Goal: Information Seeking & Learning: Learn about a topic

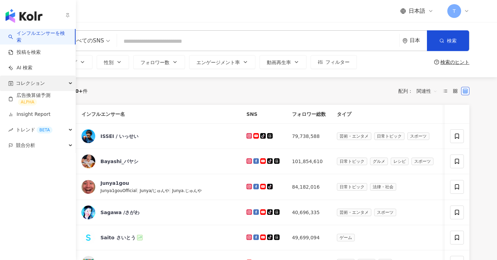
click at [25, 84] on span "コレクション" at bounding box center [30, 84] width 29 height 16
click at [21, 88] on span "コレクション" at bounding box center [30, 84] width 29 height 16
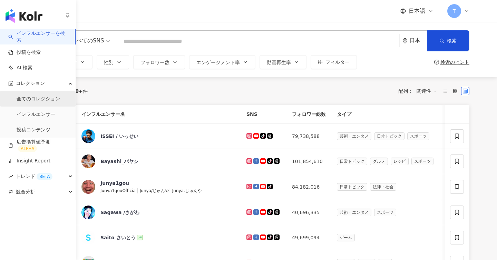
click at [23, 96] on link "全てのコレクション" at bounding box center [39, 99] width 44 height 7
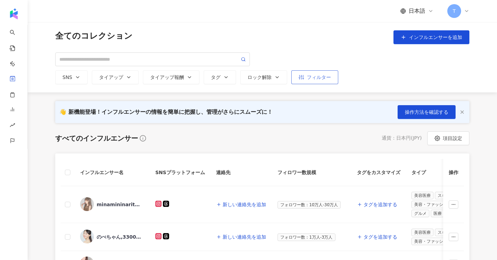
click at [308, 80] on div "フィルター" at bounding box center [315, 78] width 32 height 6
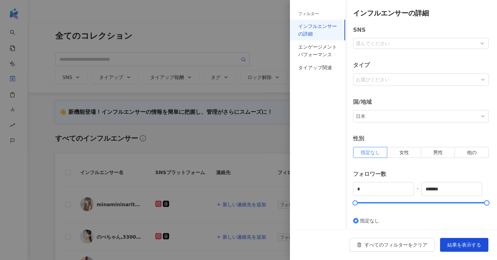
click at [265, 71] on div at bounding box center [248, 130] width 497 height 260
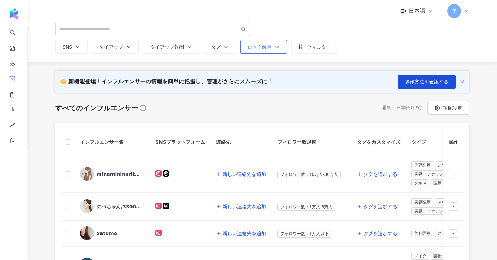
scroll to position [31, 0]
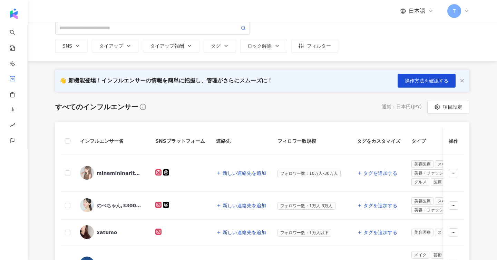
click at [462, 80] on icon "button" at bounding box center [463, 81] width 6 height 6
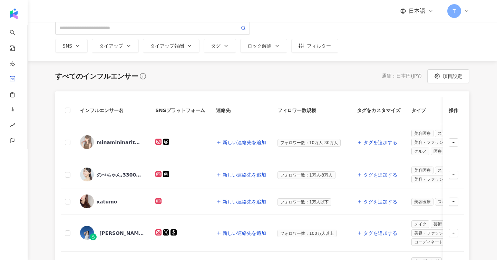
scroll to position [0, 0]
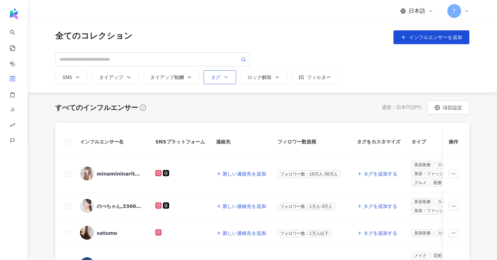
click at [221, 76] on div "タグ" at bounding box center [220, 78] width 18 height 6
click at [283, 78] on button "ロック解除" at bounding box center [263, 77] width 47 height 14
click at [290, 61] on div "SNS タイアップ タイアップ報酬 タグ 選択または検索してください ロック解除 指定なし ロック中 ロック解除済み フィルター" at bounding box center [262, 68] width 414 height 32
click at [316, 71] on button "フィルター" at bounding box center [314, 77] width 47 height 14
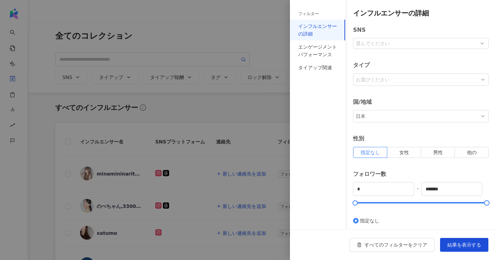
click at [250, 22] on div at bounding box center [248, 130] width 497 height 260
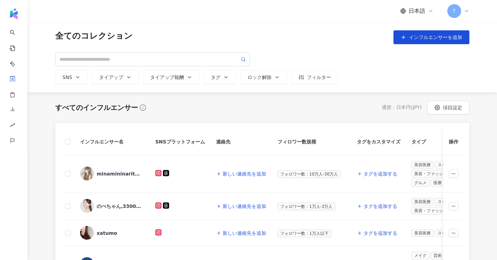
click at [469, 9] on icon at bounding box center [467, 11] width 6 height 6
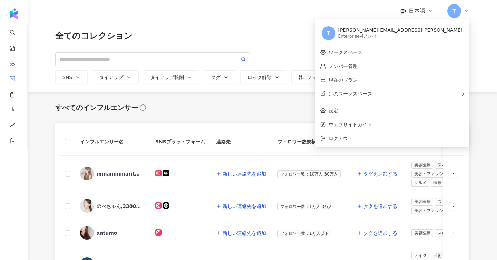
click at [469, 9] on icon at bounding box center [467, 11] width 6 height 6
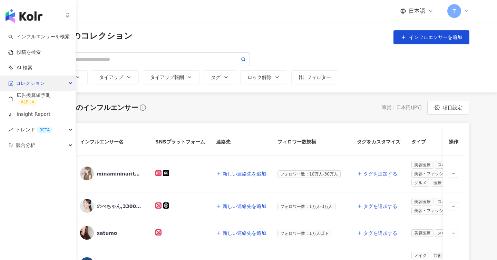
click at [44, 83] on span "コレクション" at bounding box center [30, 84] width 29 height 16
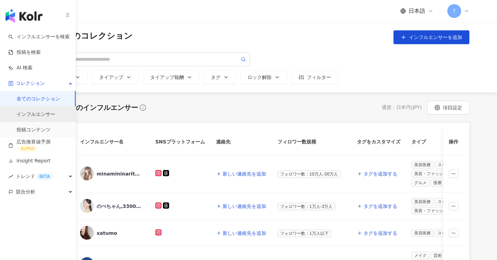
click at [44, 118] on link "インフルエンサー" at bounding box center [36, 114] width 39 height 7
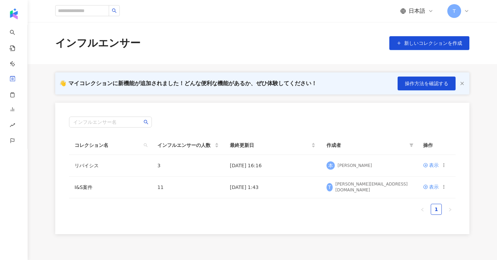
click at [461, 83] on line "button" at bounding box center [462, 83] width 3 height 3
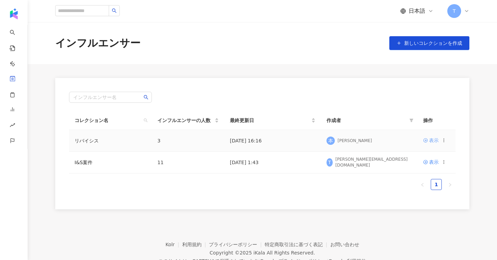
click at [432, 138] on div "表示" at bounding box center [434, 141] width 10 height 8
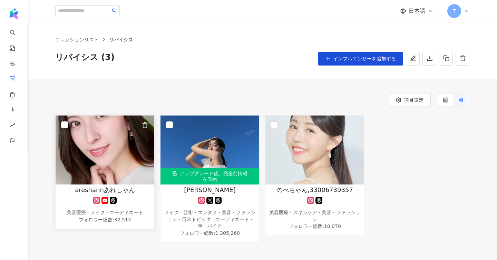
click at [70, 129] on img at bounding box center [105, 150] width 99 height 69
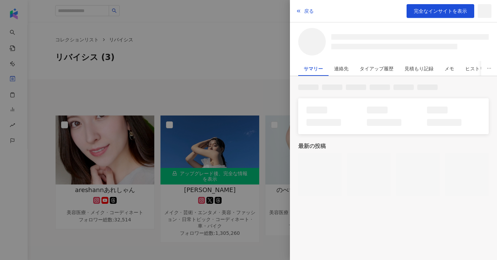
click at [70, 122] on div at bounding box center [248, 130] width 497 height 260
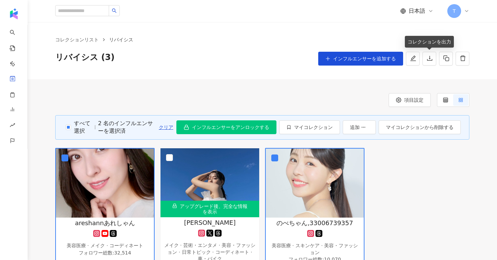
click at [425, 74] on div "コレクションリスト リバイシス リバイシス (3) インフルエンサーを追加する" at bounding box center [263, 50] width 470 height 57
click at [425, 56] on button "button" at bounding box center [430, 59] width 14 height 14
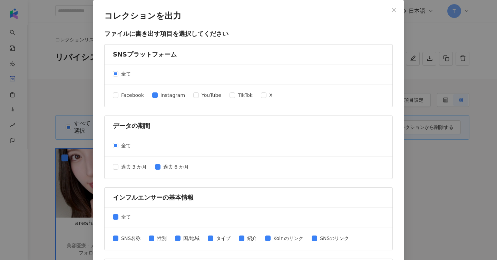
click at [396, 11] on icon "close" at bounding box center [394, 10] width 5 height 5
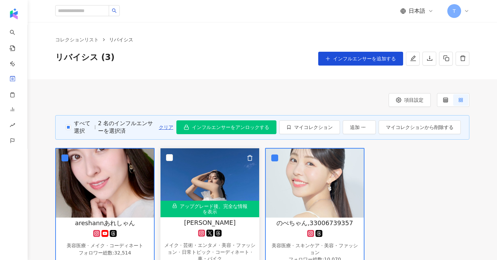
click at [209, 186] on img at bounding box center [210, 182] width 99 height 69
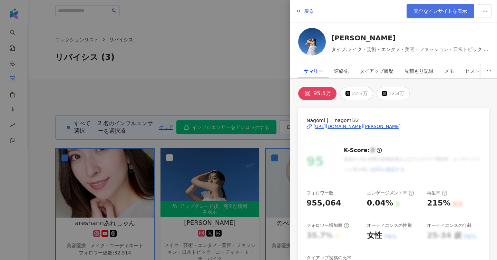
click at [419, 14] on link "完全なインサイトを表示" at bounding box center [441, 11] width 68 height 14
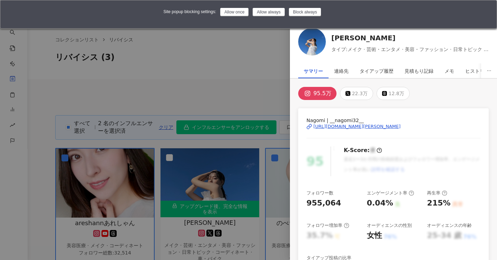
click at [274, 51] on div at bounding box center [248, 130] width 497 height 260
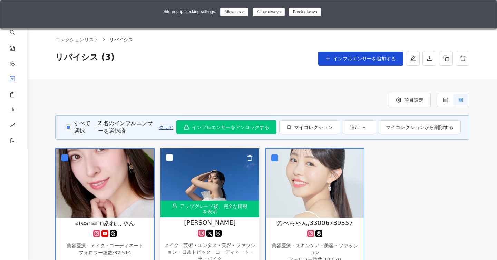
click at [215, 158] on img at bounding box center [210, 182] width 99 height 69
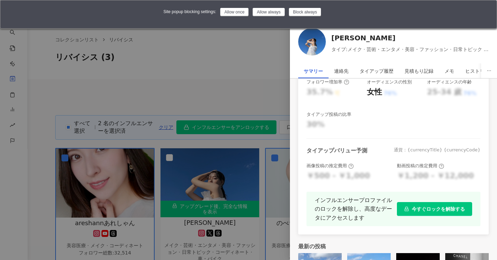
scroll to position [189, 0]
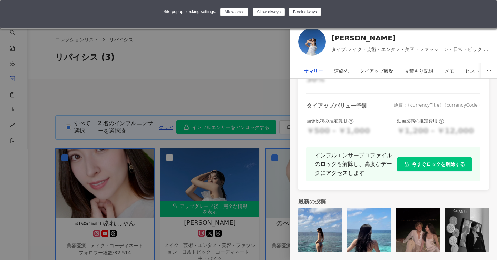
click at [417, 170] on button "今すぐロックを解除する" at bounding box center [434, 164] width 75 height 14
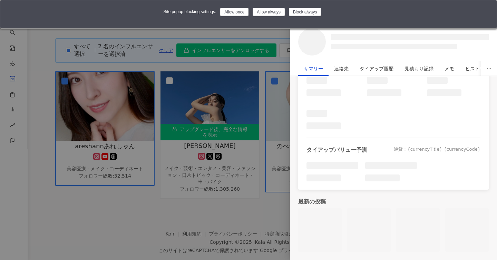
scroll to position [149, 0]
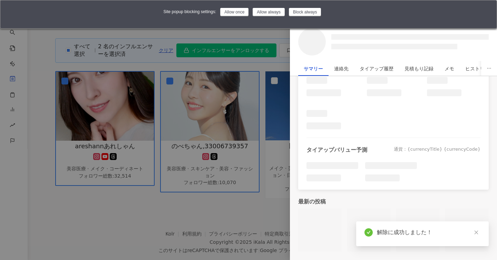
click at [240, 86] on div at bounding box center [248, 130] width 497 height 260
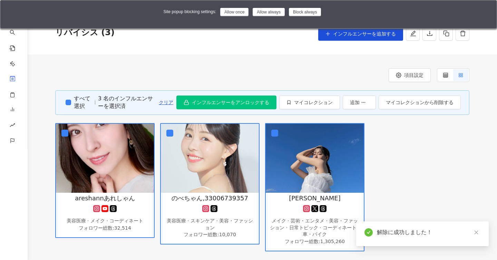
scroll to position [10, 0]
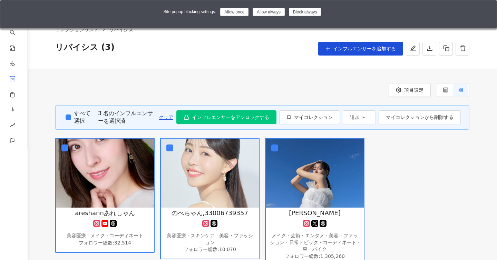
click at [484, 18] on div "Site popup blocking settings: Allow once Allow always Block always The site tri…" at bounding box center [248, 14] width 497 height 29
click at [487, 17] on img at bounding box center [487, 17] width 6 height 6
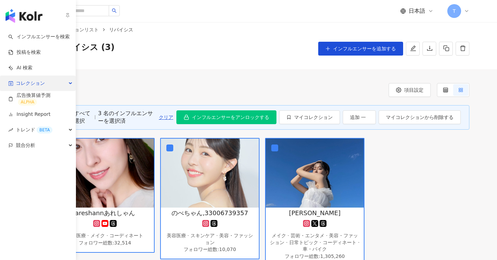
click at [29, 86] on span "コレクション" at bounding box center [30, 84] width 29 height 16
